Goal: Task Accomplishment & Management: Manage account settings

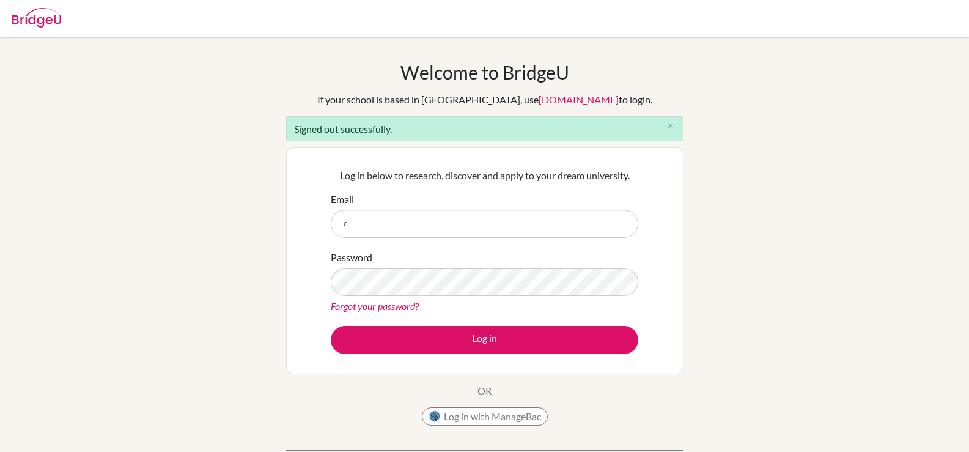
type input "celsanady@cesegypt.com"
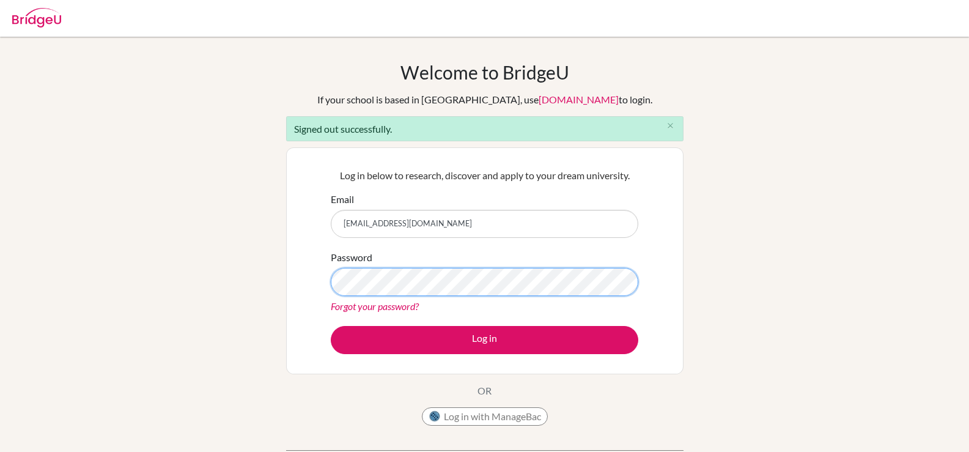
click at [331, 326] on button "Log in" at bounding box center [484, 340] width 307 height 28
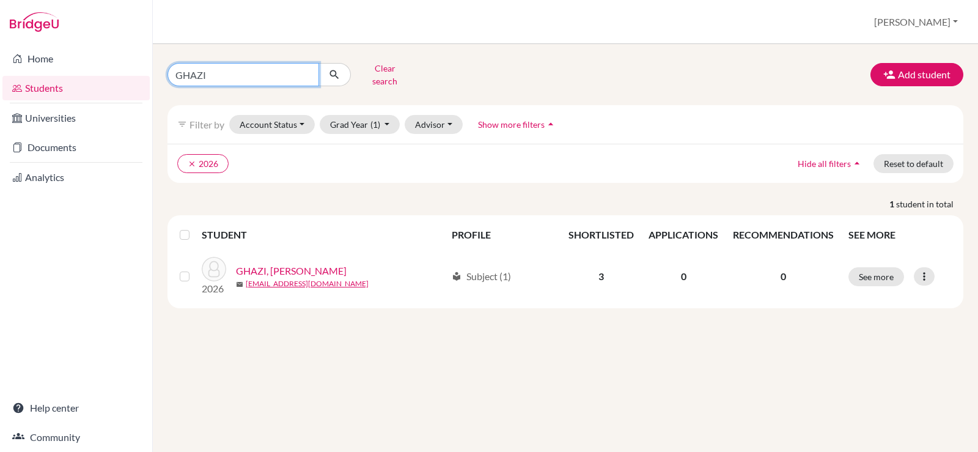
click at [302, 70] on input "GHAZI" at bounding box center [243, 74] width 152 height 23
click at [306, 72] on input "GHAZI" at bounding box center [243, 74] width 152 height 23
type input "hassan"
click button "submit" at bounding box center [334, 74] width 32 height 23
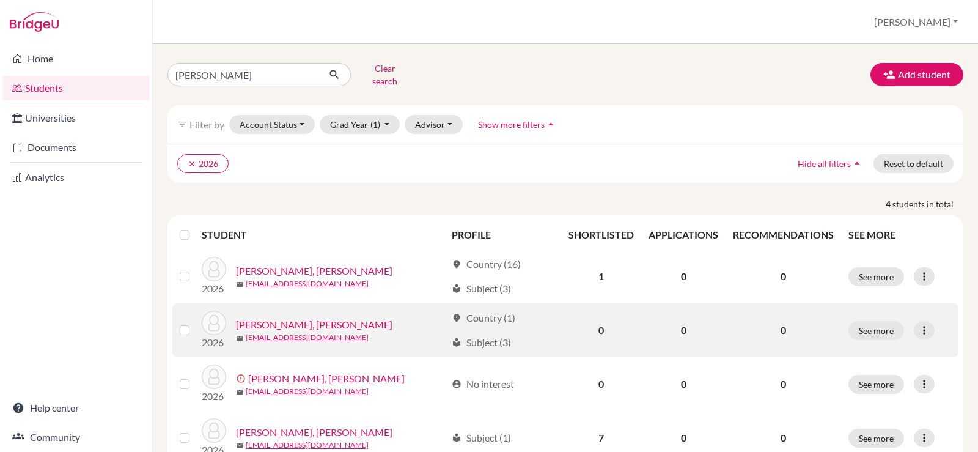
click at [334, 318] on link "HAWAA, Hassan Ahmed" at bounding box center [314, 324] width 156 height 15
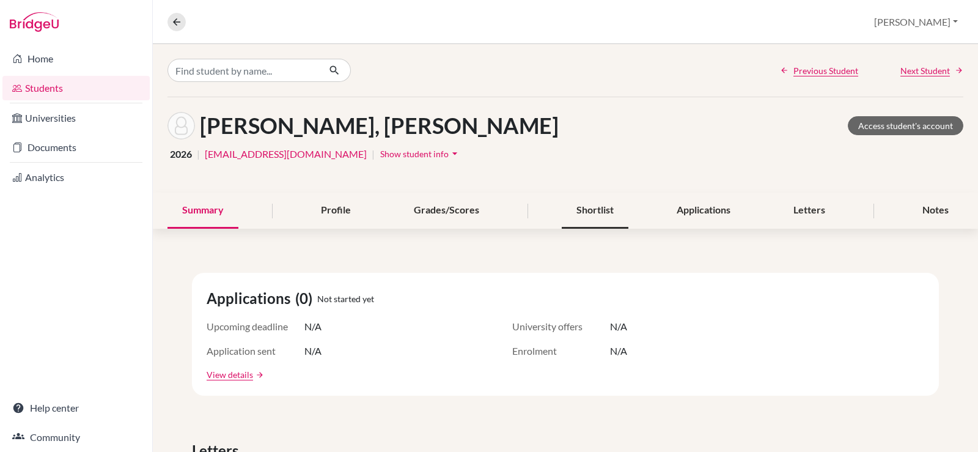
click at [604, 216] on div "Shortlist" at bounding box center [595, 210] width 67 height 36
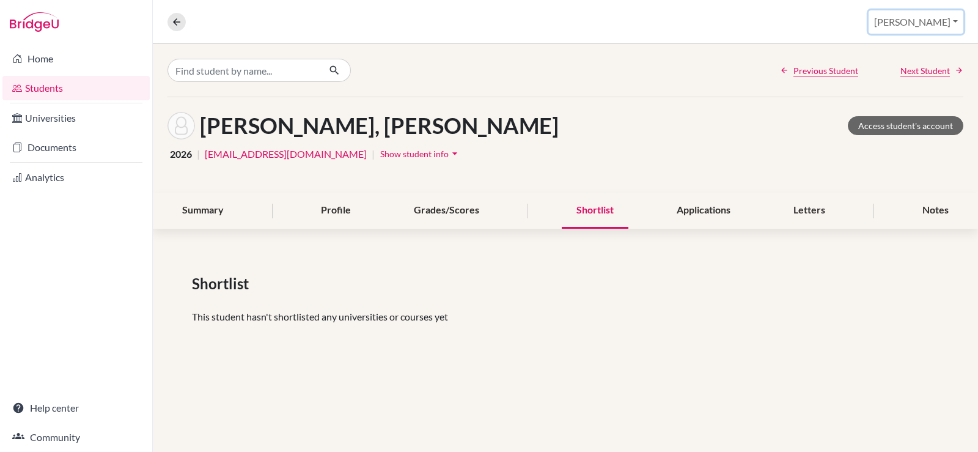
click at [930, 24] on button "Christine" at bounding box center [915, 21] width 95 height 23
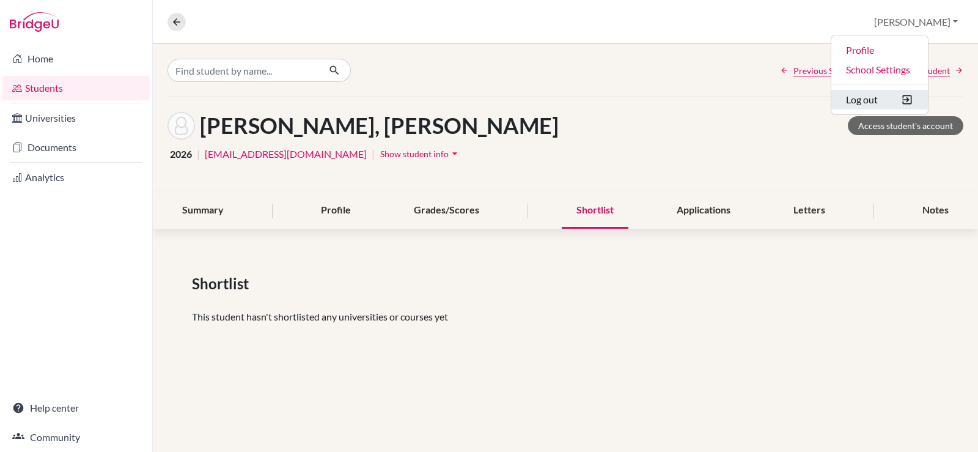
click at [925, 101] on button "Log out" at bounding box center [879, 100] width 97 height 20
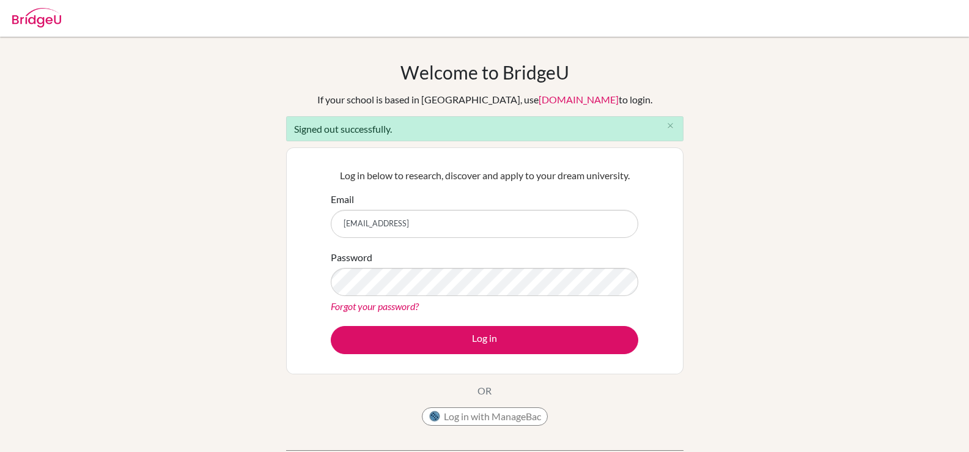
type input "[EMAIL_ADDRESS]"
click at [331, 326] on button "Log in" at bounding box center [484, 340] width 307 height 28
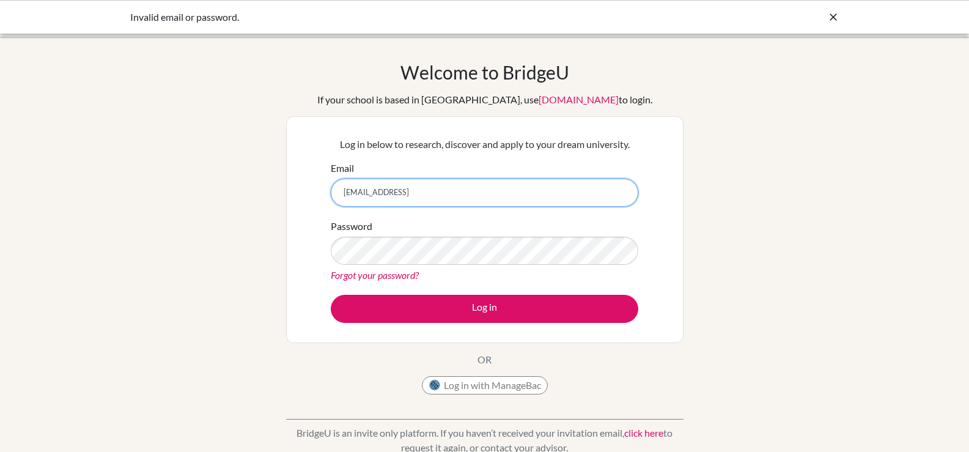
click at [489, 191] on input "[EMAIL_ADDRESS]" at bounding box center [484, 192] width 307 height 28
type input "[EMAIL_ADDRESS][DOMAIN_NAME]"
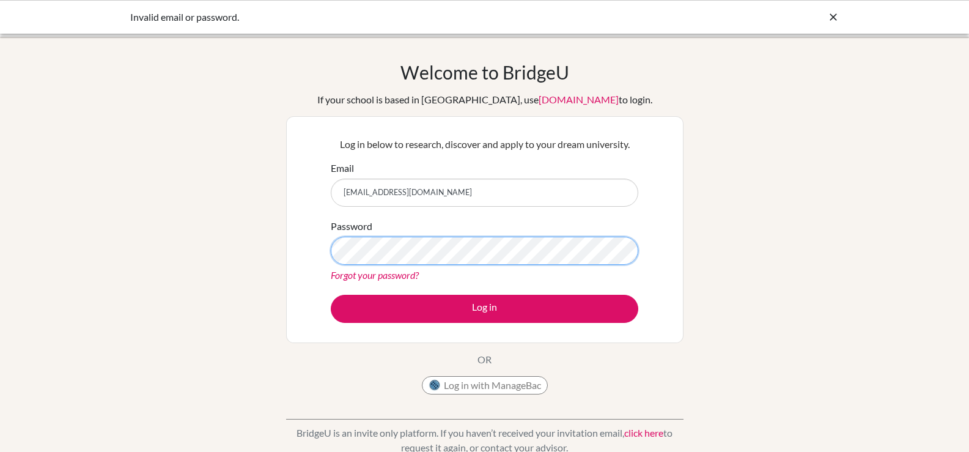
click at [331, 295] on button "Log in" at bounding box center [484, 309] width 307 height 28
